Goal: Find specific page/section: Find specific page/section

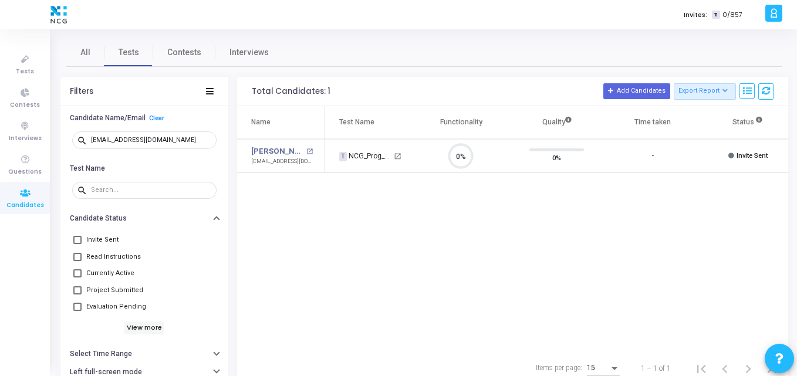
scroll to position [25, 30]
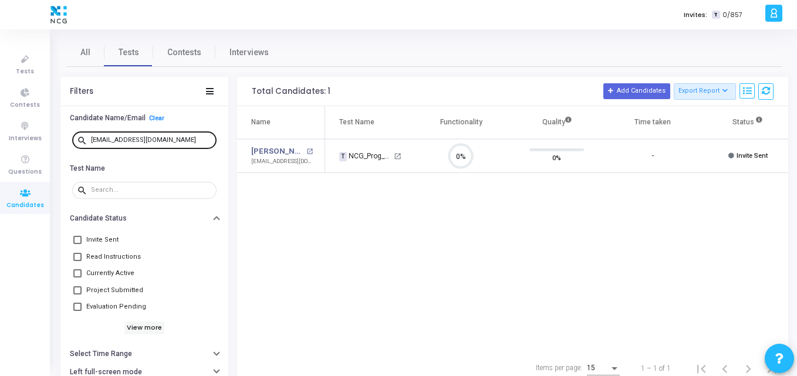
drag, startPoint x: 192, startPoint y: 146, endPoint x: 185, endPoint y: 142, distance: 8.2
click at [185, 142] on div "[EMAIL_ADDRESS][DOMAIN_NAME]" at bounding box center [151, 139] width 121 height 19
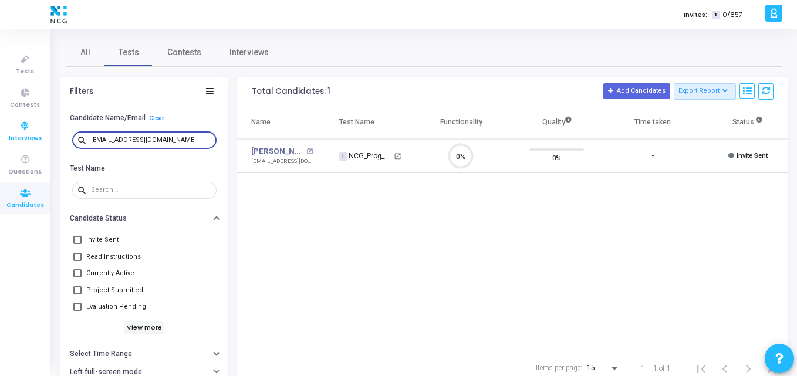
drag, startPoint x: 185, startPoint y: 142, endPoint x: 8, endPoint y: 143, distance: 177.8
click at [8, 143] on div "Tests Contests Interviews Questions Candidates Invites: T 0/857 K Kajal Setting…" at bounding box center [398, 188] width 797 height 376
paste input "[EMAIL_ADDRESS][DOMAIN_NAME]"
type input "[EMAIL_ADDRESS][DOMAIN_NAME]"
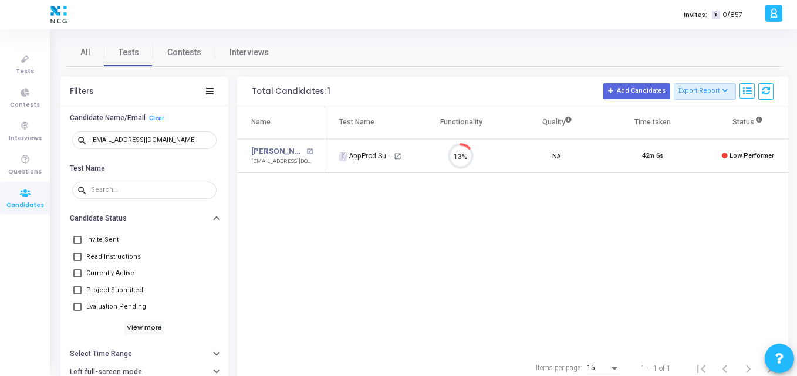
click at [366, 274] on div "Name Test Name Functionality Quality Time taken Status Actions [PERSON_NAME] op…" at bounding box center [512, 229] width 551 height 246
click at [23, 55] on icon at bounding box center [25, 59] width 25 height 15
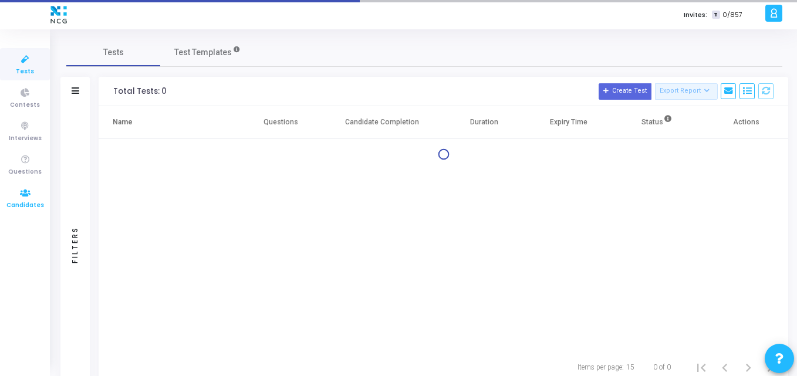
click at [37, 188] on icon at bounding box center [25, 193] width 25 height 15
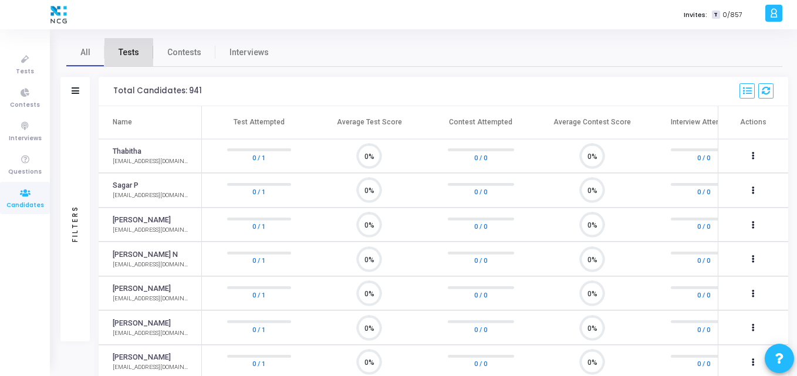
click at [125, 53] on span "Tests" at bounding box center [129, 52] width 21 height 12
